Goal: Task Accomplishment & Management: Complete application form

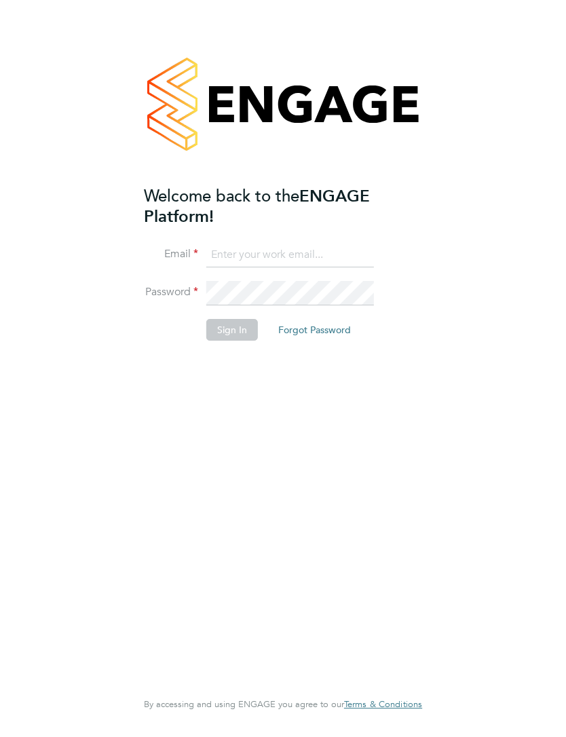
type input "[EMAIL_ADDRESS][DOMAIN_NAME]"
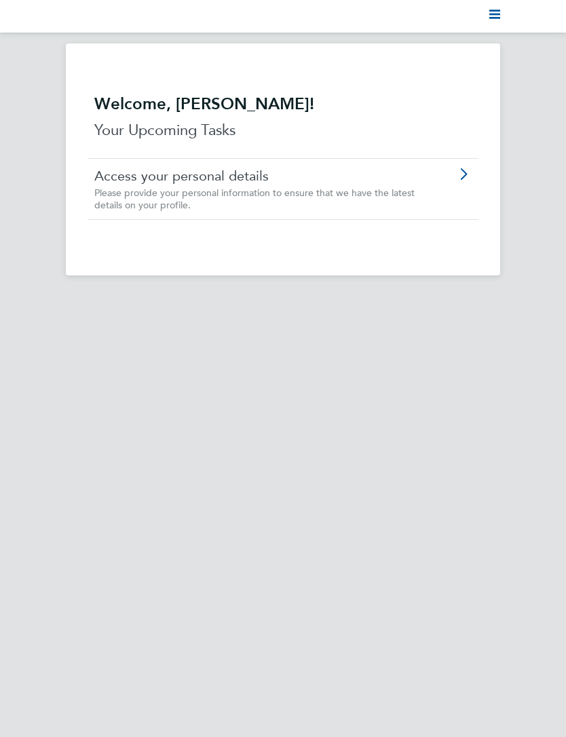
click at [493, 16] on icon "Main navigation" at bounding box center [495, 14] width 11 height 11
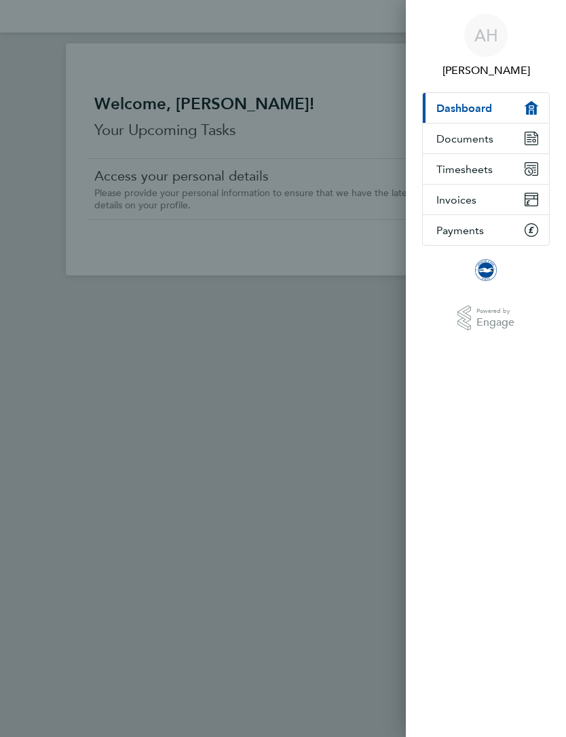
click at [496, 170] on button "Timesheets" at bounding box center [486, 169] width 126 height 30
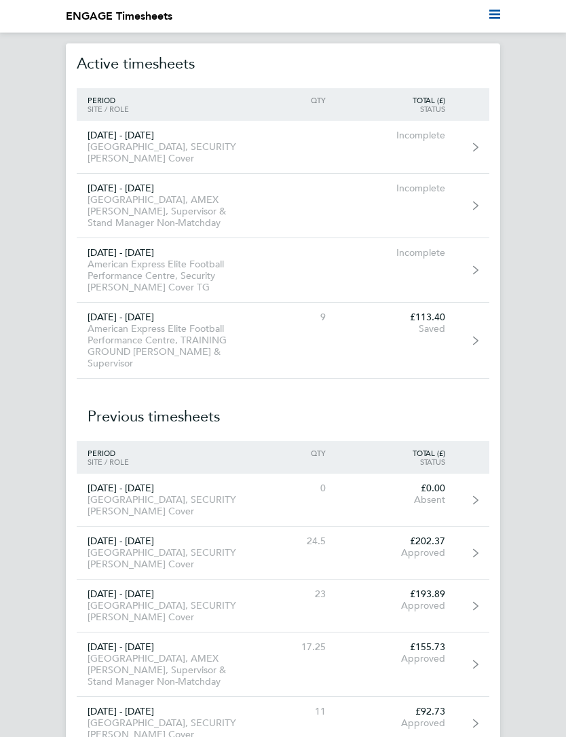
click at [366, 350] on link "01 - 30 Sep 2025 American Express Elite Football Performance Centre, TRAINING G…" at bounding box center [283, 341] width 413 height 76
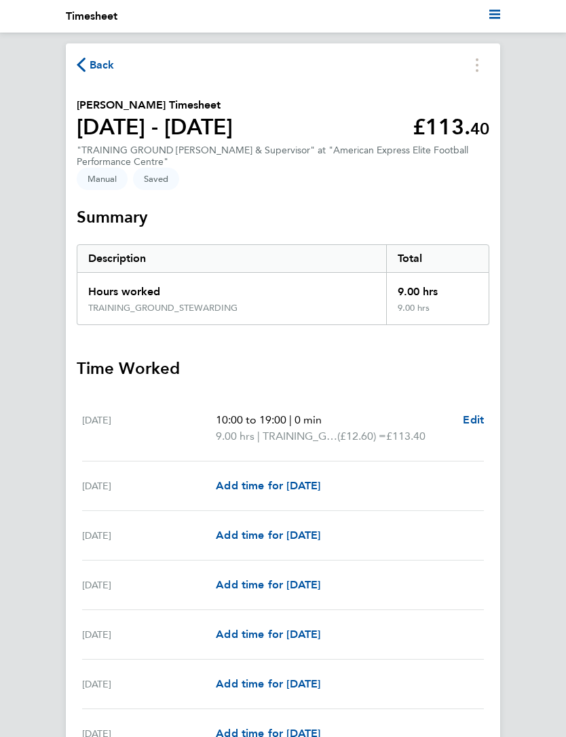
click at [263, 544] on link "Add time for Wed 03 Sep" at bounding box center [268, 536] width 105 height 16
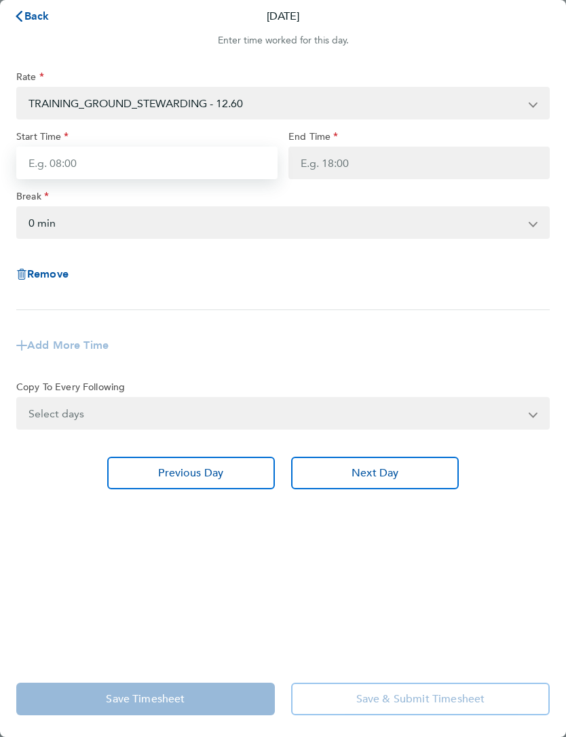
click at [187, 170] on input "Start Time" at bounding box center [146, 163] width 261 height 33
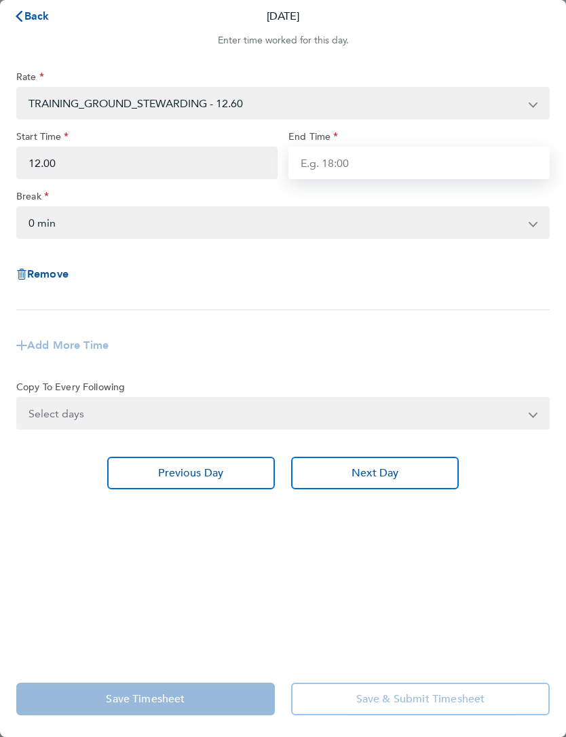
click at [392, 170] on input "End Time" at bounding box center [419, 163] width 261 height 33
type input "12:00"
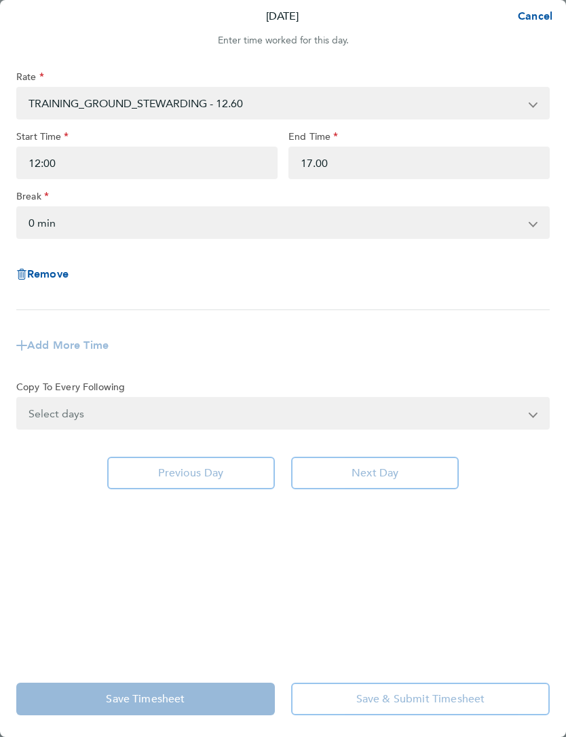
click at [464, 337] on app-timesheet-line-form-group "Rate TRAINING_GROUND_STEWARDING - 12.60 SIA_Steward - 16.38 Steward_Supervisor …" at bounding box center [283, 220] width 534 height 299
type input "17:00"
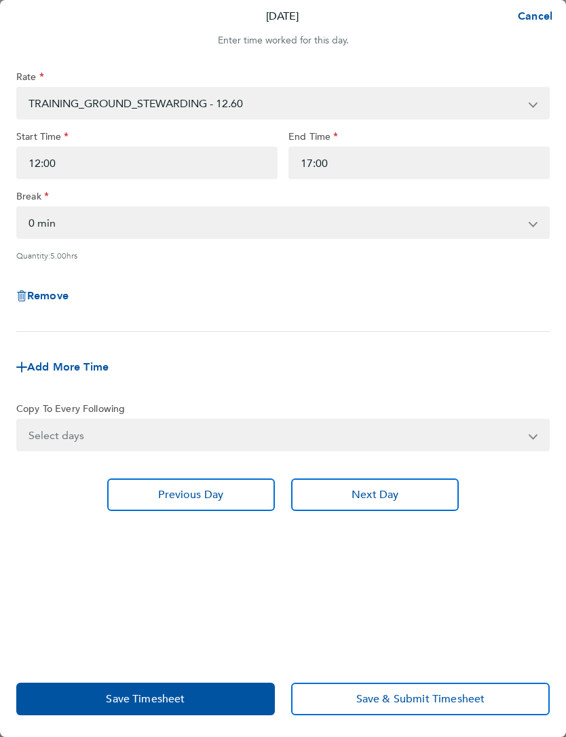
click at [201, 700] on button "Save Timesheet" at bounding box center [145, 699] width 259 height 33
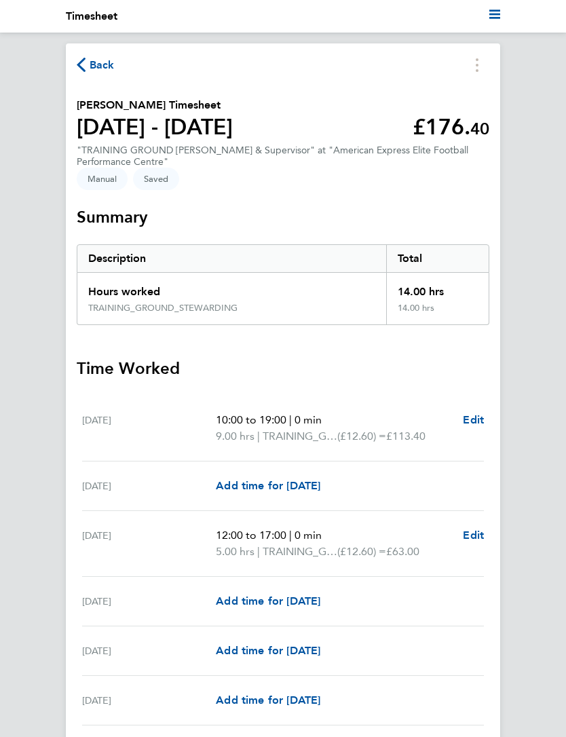
click at [93, 69] on span "Back" at bounding box center [102, 65] width 25 height 16
